Goal: Task Accomplishment & Management: Manage account settings

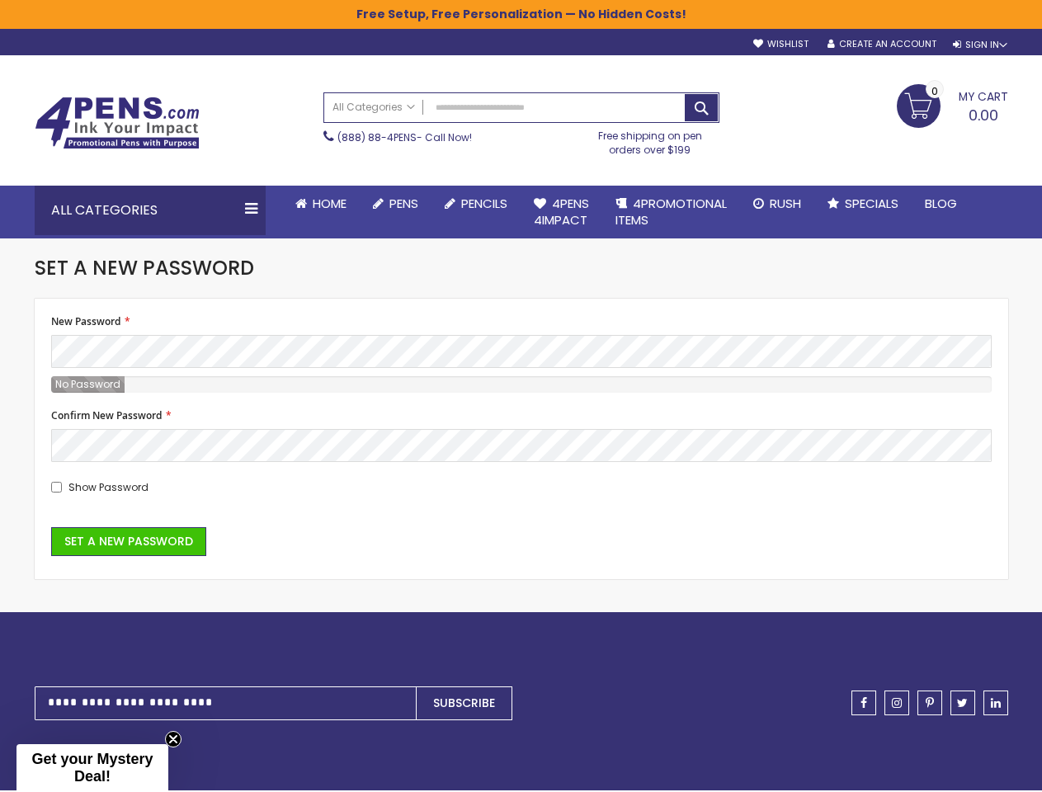
click at [520, 396] on fieldset "New Password Password Strength: No Password Confirm New Password Show Password" at bounding box center [521, 405] width 940 height 180
click at [978, 45] on div "Sign In" at bounding box center [980, 45] width 54 height 12
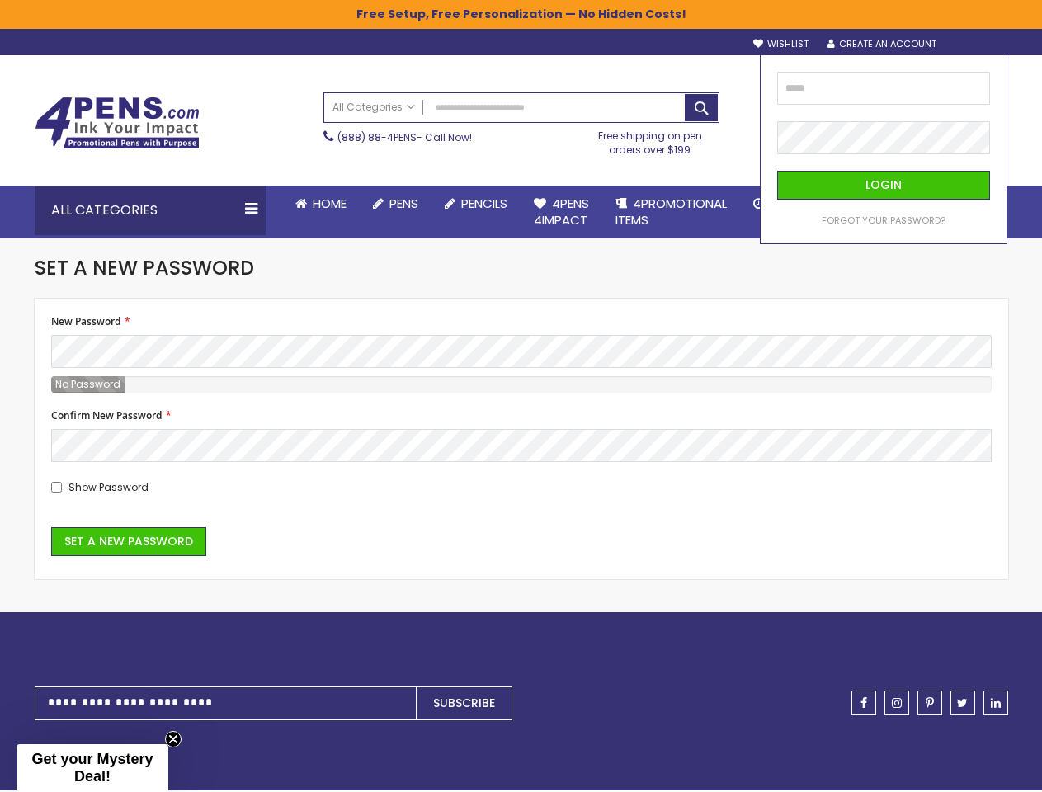
click at [420, 163] on div "Search All Categories All Categories Pens Plastic Pens Metal Pens Grip Pens Las…" at bounding box center [521, 124] width 396 height 80
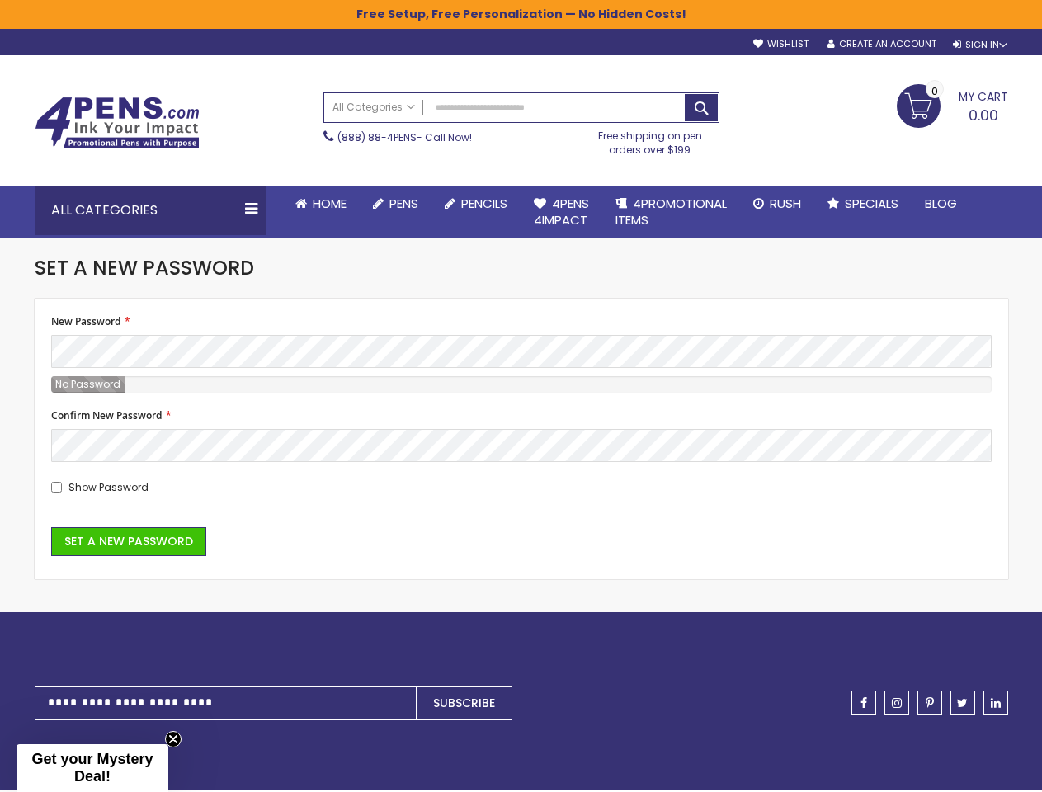
click at [424, 184] on div "Toggle Nav Search All Categories All Categories Pens Plastic Pens Metal Pens Gr…" at bounding box center [521, 119] width 990 height 129
click at [150, 210] on div "All Categories" at bounding box center [150, 210] width 231 height 49
click at [274, 730] on div at bounding box center [274, 748] width 478 height 49
click at [92, 768] on span "Get your Mystery Deal!" at bounding box center [91, 768] width 121 height 34
click at [173, 739] on div at bounding box center [274, 748] width 478 height 49
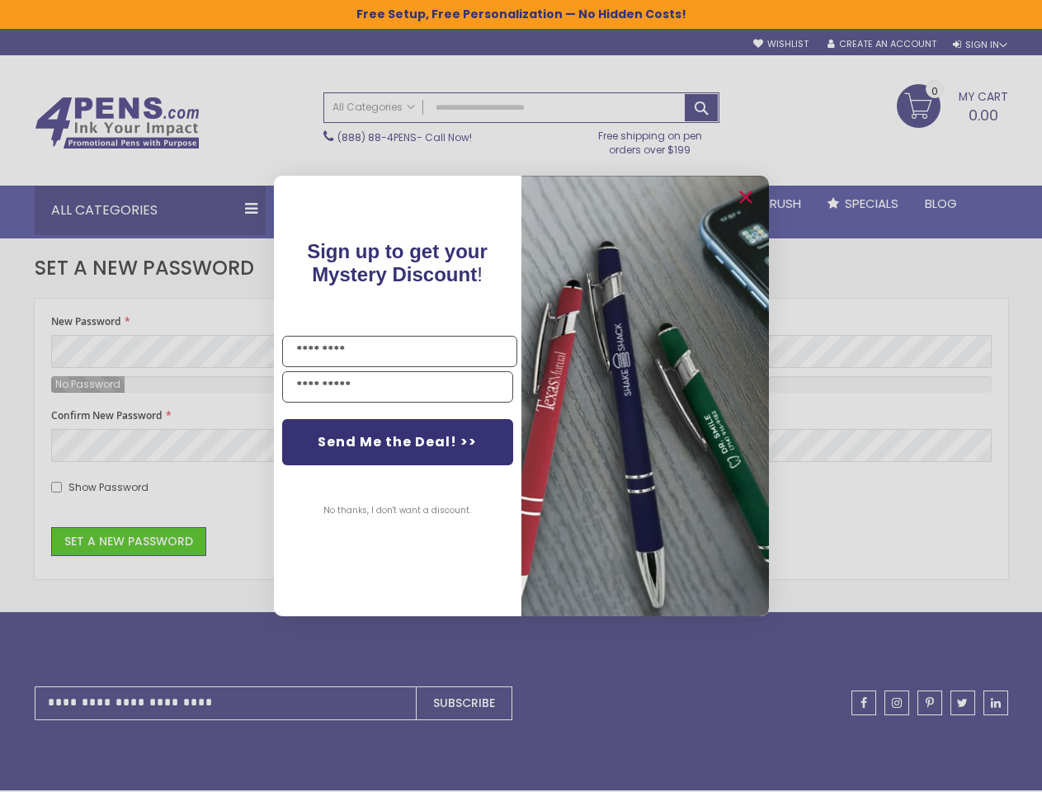
click at [147, 636] on div "Close dialog Sign up to get your Mystery Discount ! Name Email Send Me the Deal…" at bounding box center [521, 396] width 1042 height 792
